Goal: Check status: Check status

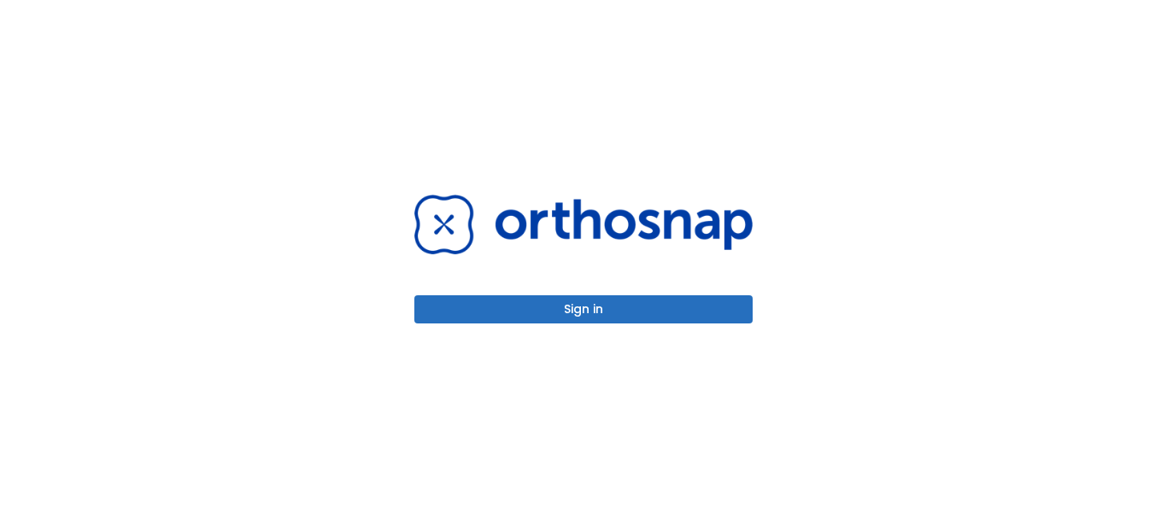
click at [551, 314] on button "Sign in" at bounding box center [583, 309] width 338 height 28
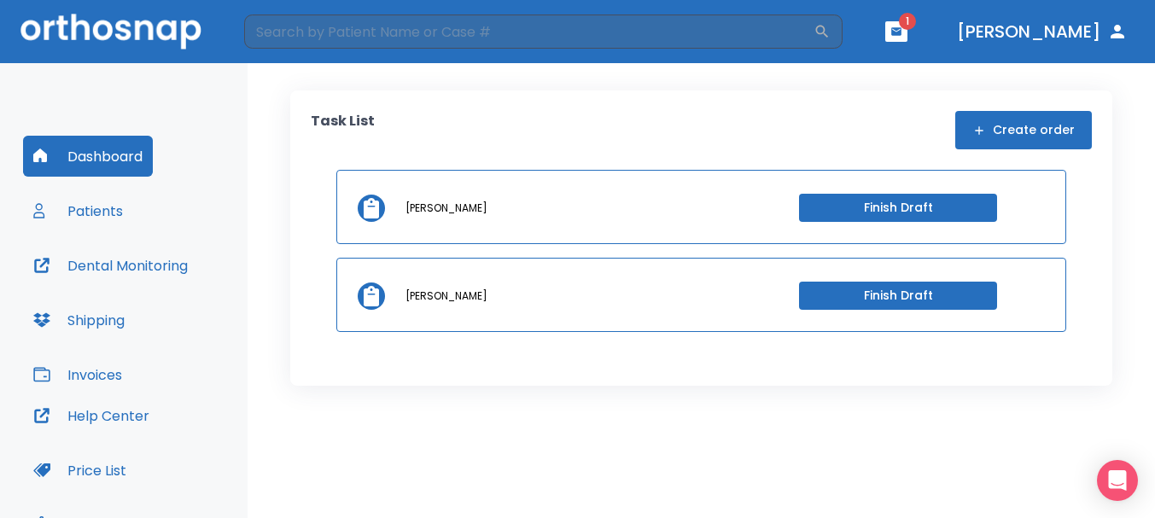
click at [91, 219] on button "Patients" at bounding box center [78, 210] width 110 height 41
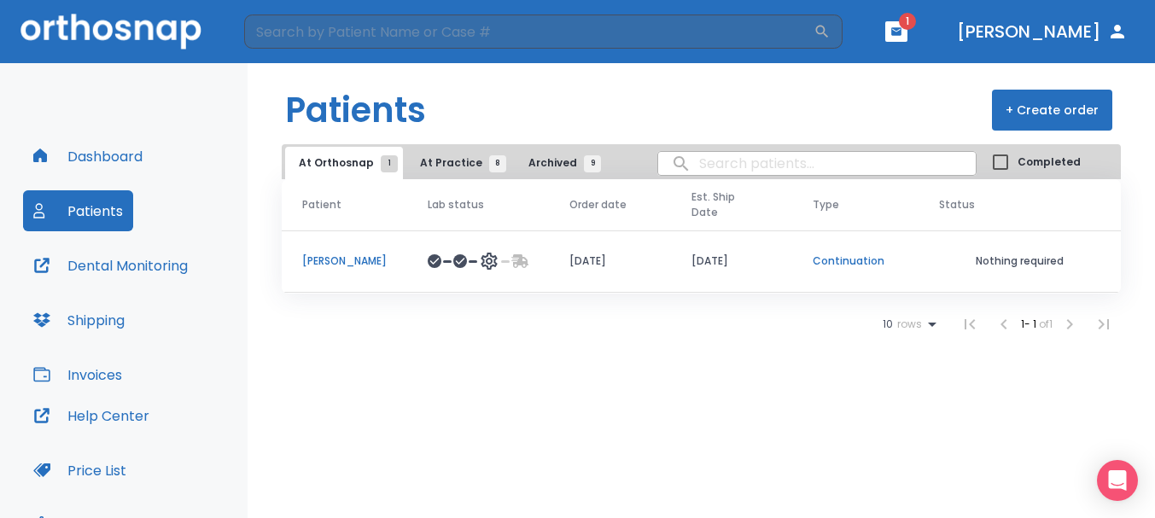
click at [338, 254] on p "Jesse Salazar" at bounding box center [344, 261] width 85 height 15
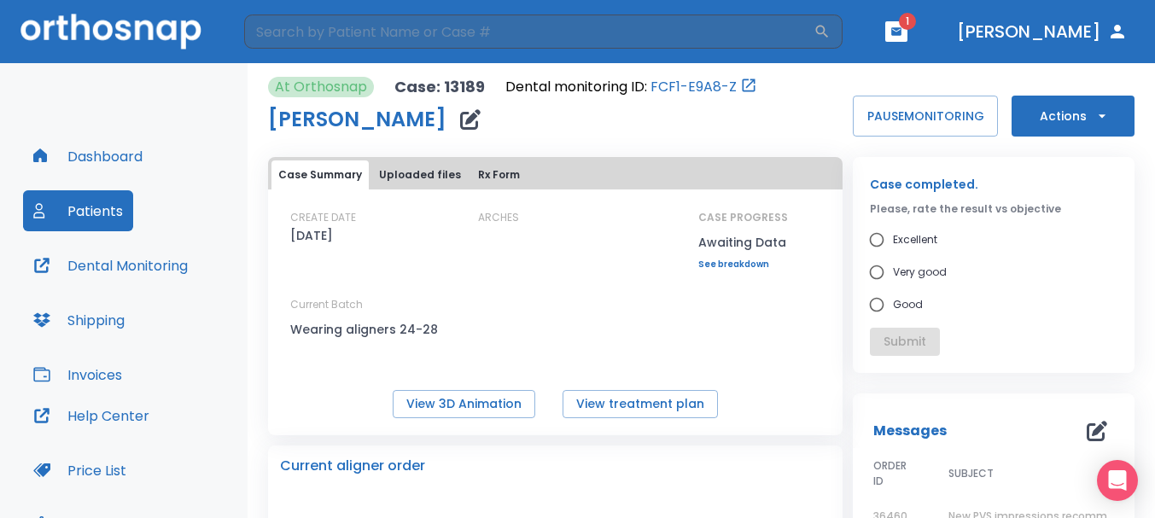
click at [908, 39] on button "button" at bounding box center [897, 31] width 22 height 20
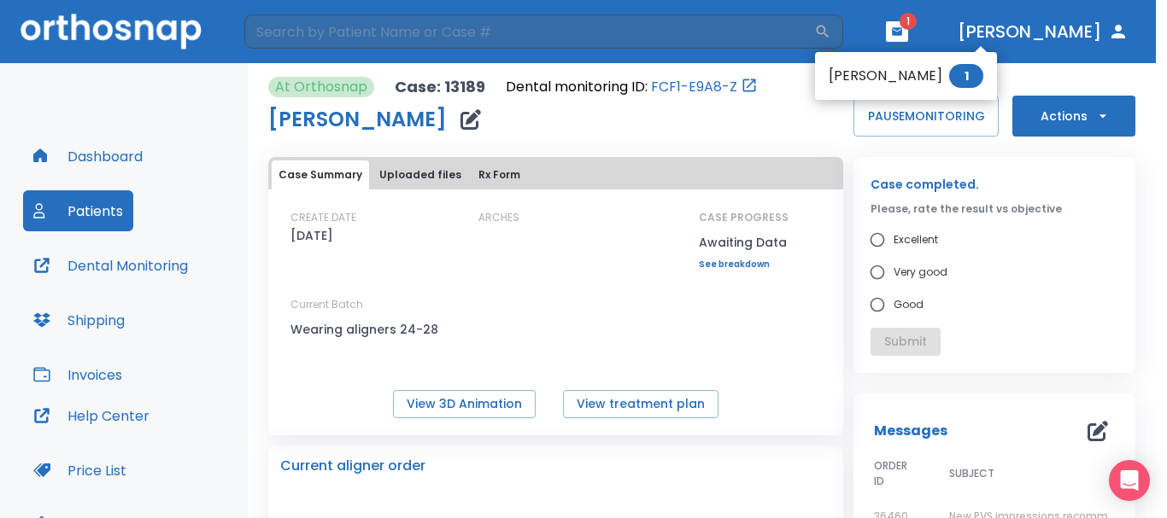
click at [77, 151] on div at bounding box center [583, 259] width 1167 height 518
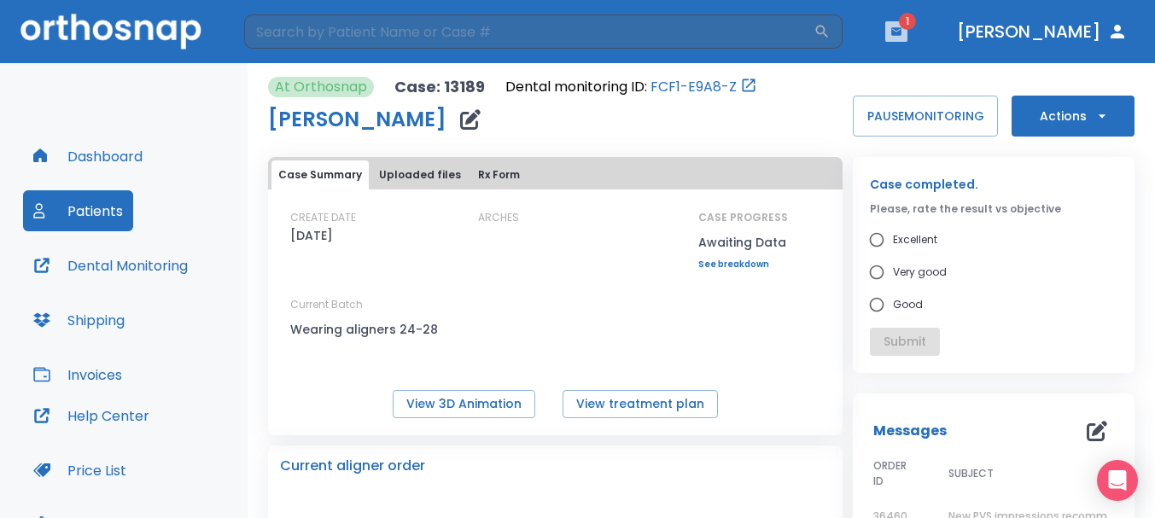
click at [902, 28] on icon "button" at bounding box center [897, 31] width 10 height 8
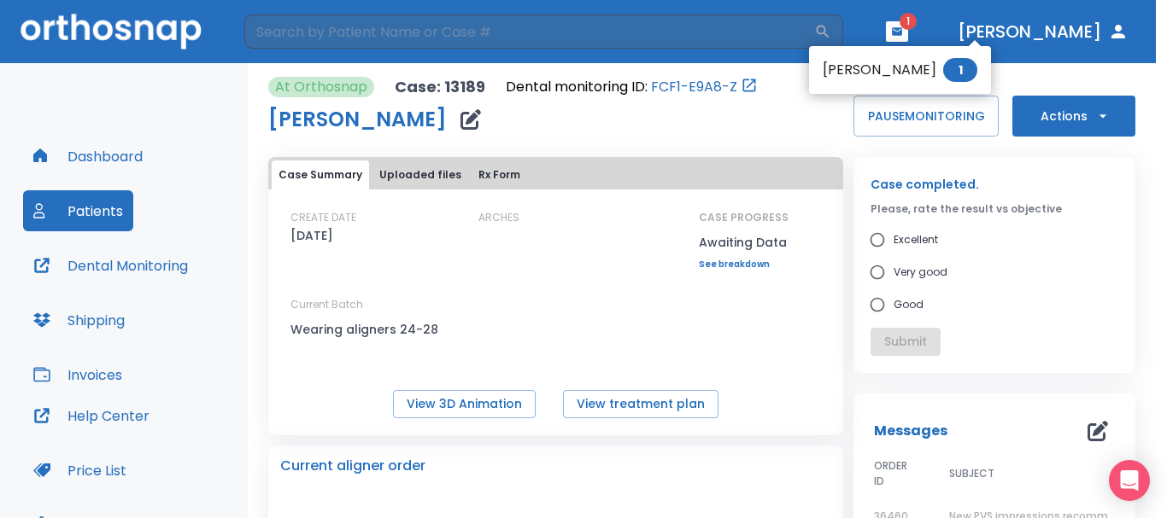
click at [764, 107] on div at bounding box center [583, 259] width 1167 height 518
